Goal: Information Seeking & Learning: Learn about a topic

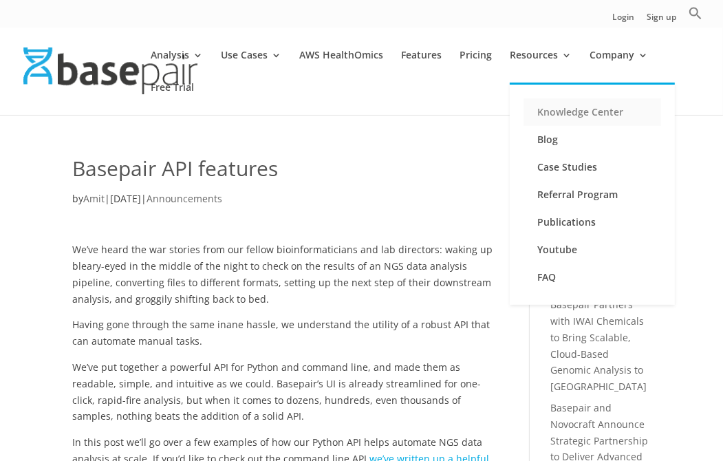
click at [551, 111] on link "Knowledge Center" at bounding box center [593, 112] width 138 height 28
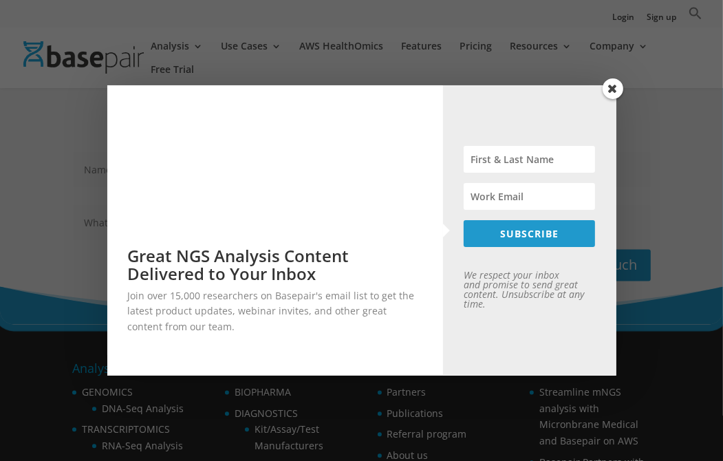
scroll to position [1996, 0]
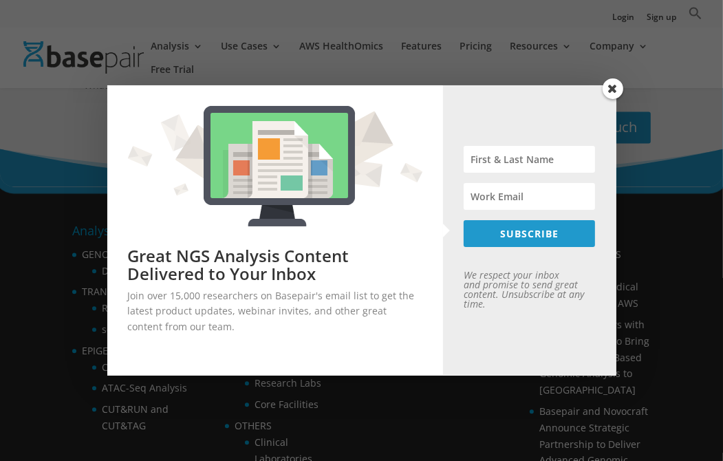
click at [611, 88] on span at bounding box center [613, 88] width 21 height 21
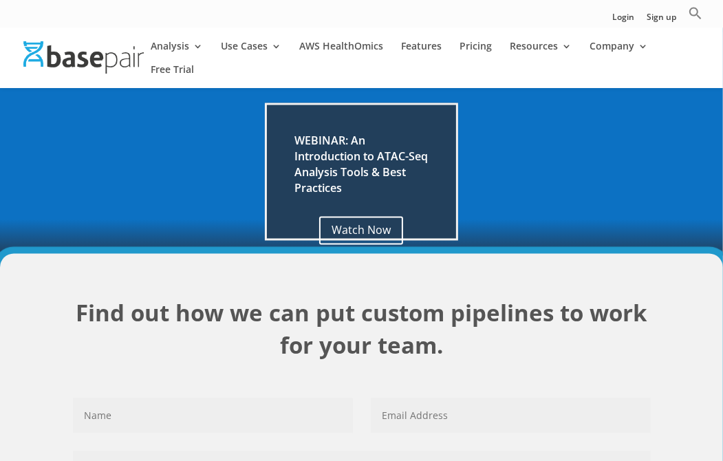
scroll to position [1268, 0]
